Goal: Information Seeking & Learning: Learn about a topic

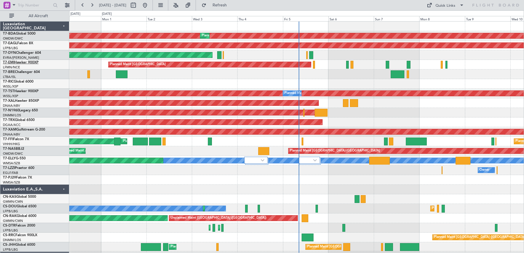
click at [21, 62] on link "T7-EMI Hawker 900XP" at bounding box center [21, 62] width 36 height 3
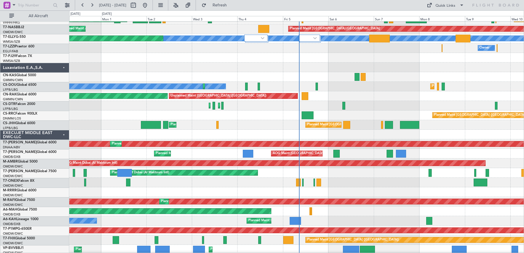
scroll to position [123, 0]
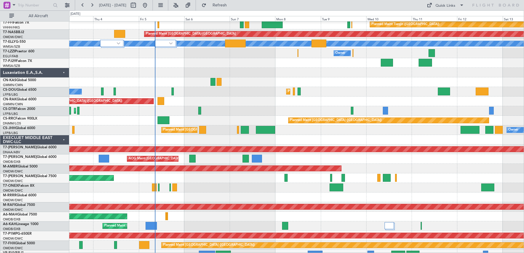
click at [104, 134] on div "Planned Maint [GEOGRAPHIC_DATA] ([GEOGRAPHIC_DATA]) Owner Planned Maint [GEOGRA…" at bounding box center [296, 131] width 455 height 10
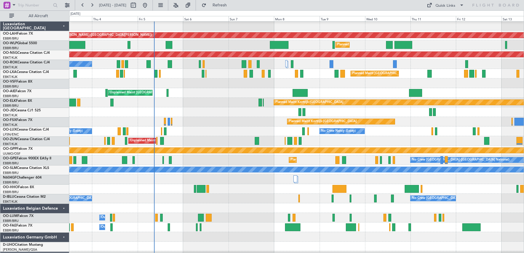
scroll to position [396, 0]
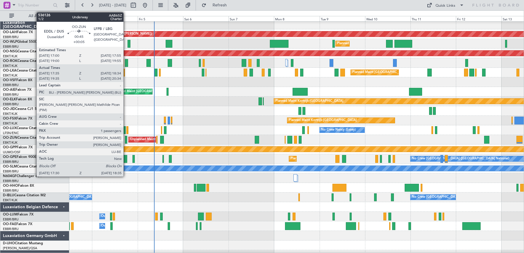
click at [126, 139] on div at bounding box center [126, 140] width 2 height 8
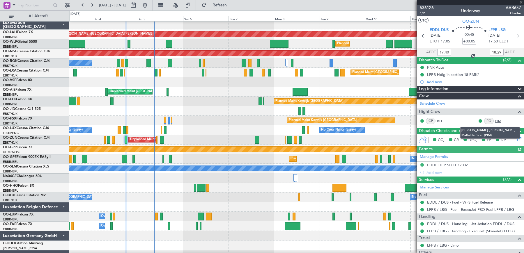
click at [498, 119] on link "PIM" at bounding box center [502, 121] width 13 height 5
